Goal: Check status: Check status

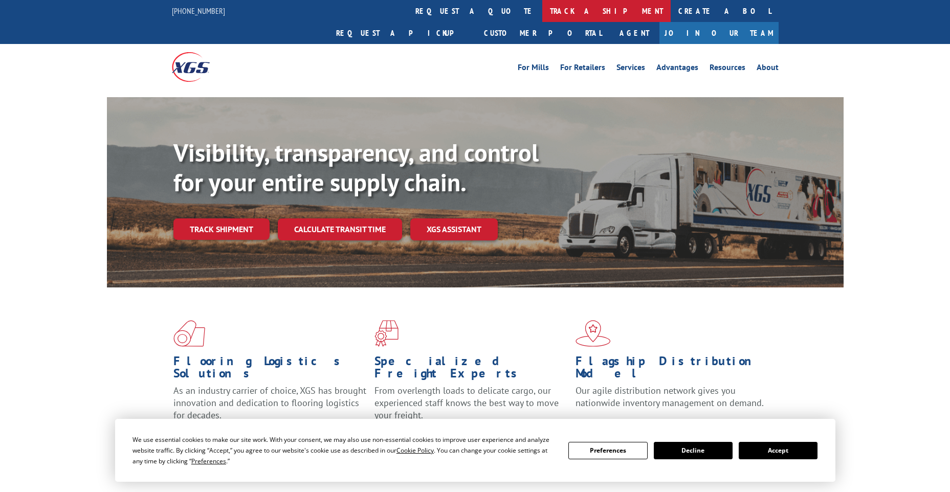
click at [542, 15] on link "track a shipment" at bounding box center [606, 11] width 128 height 22
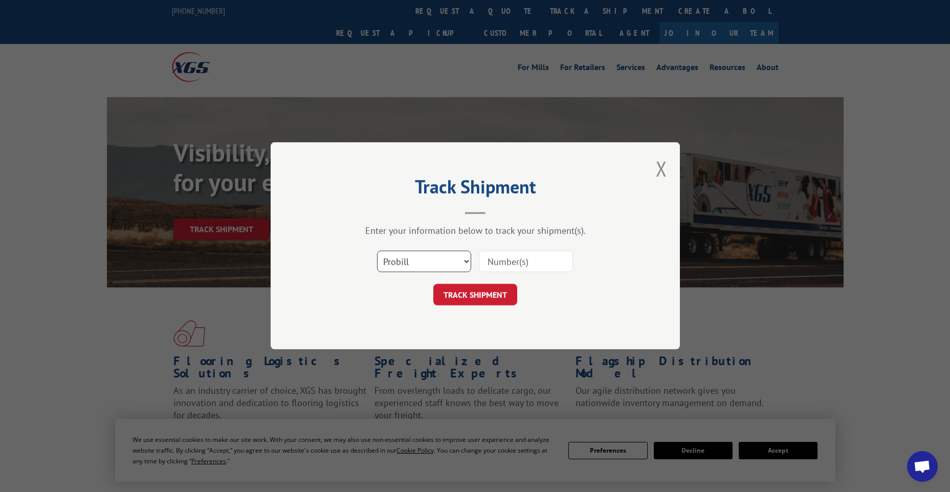
drag, startPoint x: 415, startPoint y: 263, endPoint x: 411, endPoint y: 274, distance: 11.3
click at [413, 264] on select "Select category... Probill BOL PO" at bounding box center [424, 261] width 94 height 21
select select "po"
click at [377, 251] on select "Select category... Probill BOL PO" at bounding box center [424, 261] width 94 height 21
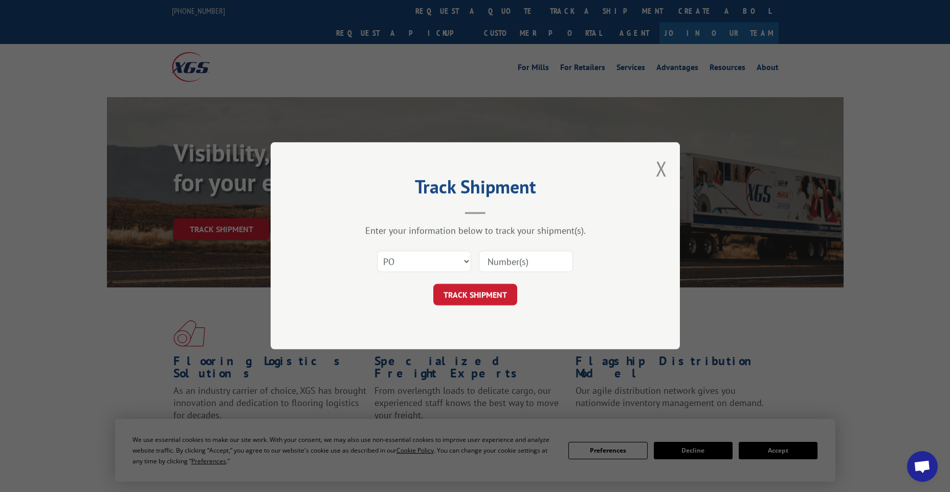
paste input "63517057"
click at [501, 258] on input "63517057" at bounding box center [526, 261] width 94 height 21
type input "63517057"
click button "TRACK SHIPMENT" at bounding box center [475, 294] width 84 height 21
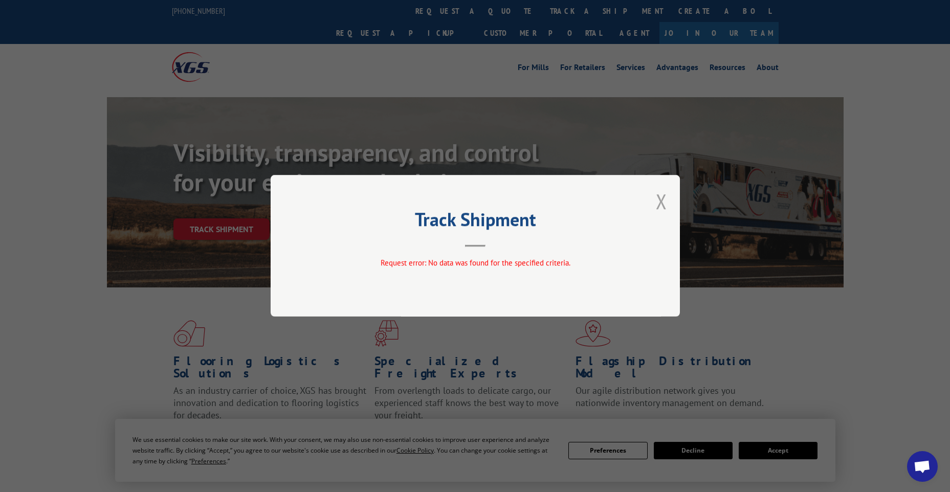
click at [660, 195] on button "Close modal" at bounding box center [661, 201] width 11 height 27
